Goal: Task Accomplishment & Management: Manage account settings

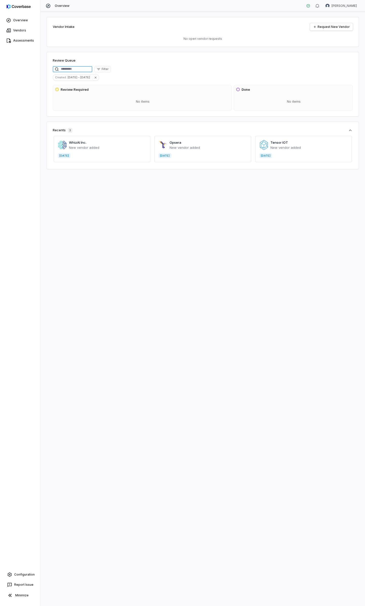
click at [73, 69] on input at bounding box center [73, 69] width 40 height 6
type input "***"
click at [22, 28] on link "Vendors" at bounding box center [20, 30] width 38 height 9
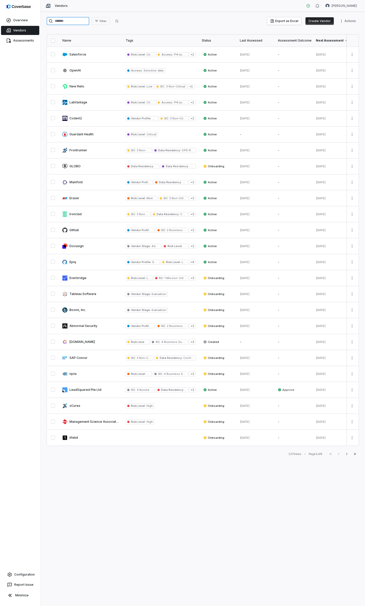
click at [63, 22] on input "search" at bounding box center [68, 21] width 43 height 8
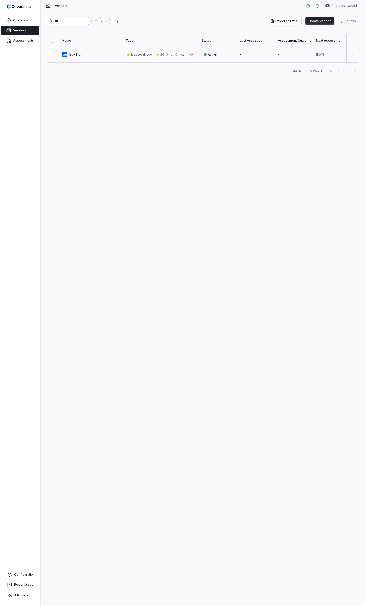
type input "***"
click at [73, 53] on link at bounding box center [90, 55] width 63 height 16
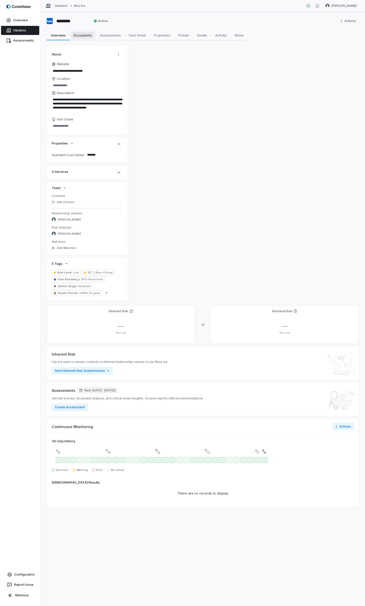
click at [85, 37] on span "Documents" at bounding box center [83, 35] width 22 height 7
type textarea "*"
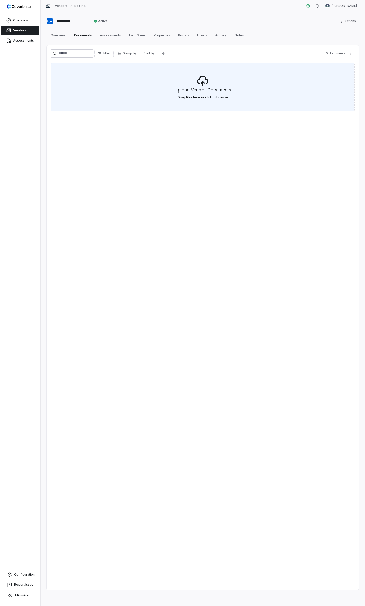
click at [128, 91] on div "Upload Vendor Documents Drag files here or click to browse" at bounding box center [202, 87] width 303 height 48
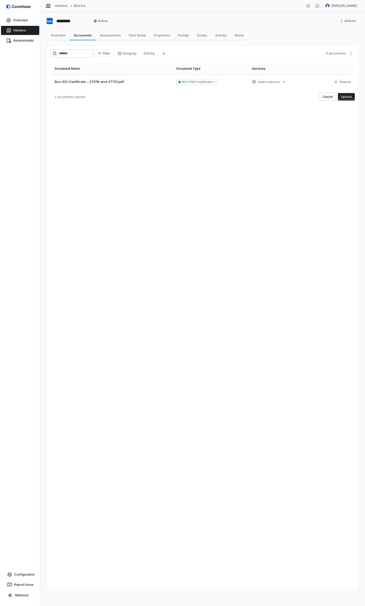
click at [344, 96] on button "Upload" at bounding box center [346, 97] width 17 height 8
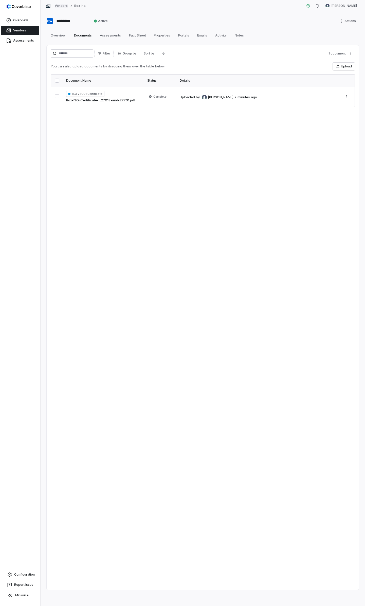
click at [61, 6] on link "Vendors" at bounding box center [61, 6] width 13 height 4
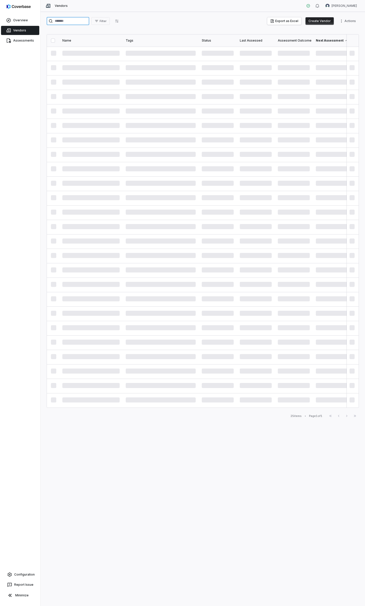
click at [77, 22] on input "search" at bounding box center [68, 21] width 43 height 8
type input "**********"
click at [91, 53] on link at bounding box center [90, 55] width 63 height 16
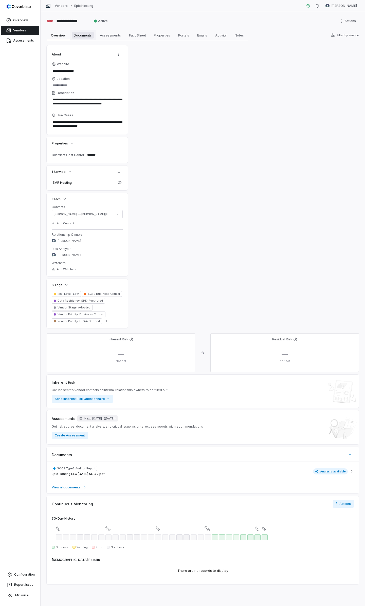
click at [81, 37] on span "Documents" at bounding box center [83, 35] width 22 height 7
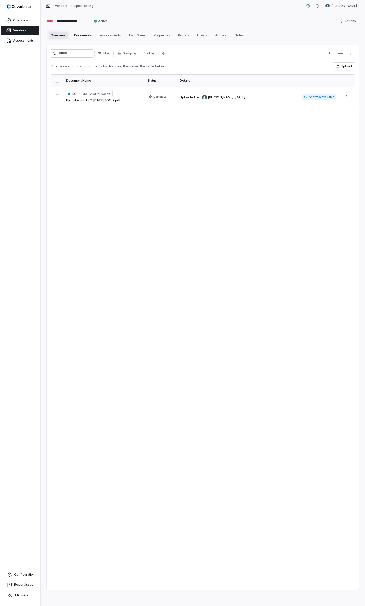
click at [60, 35] on span "Overview" at bounding box center [58, 35] width 19 height 7
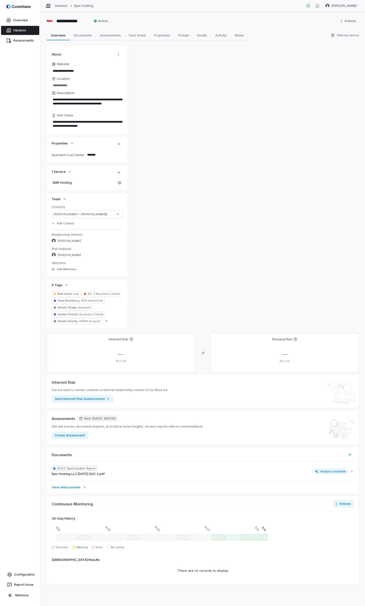
type textarea "*"
